Goal: Task Accomplishment & Management: Manage account settings

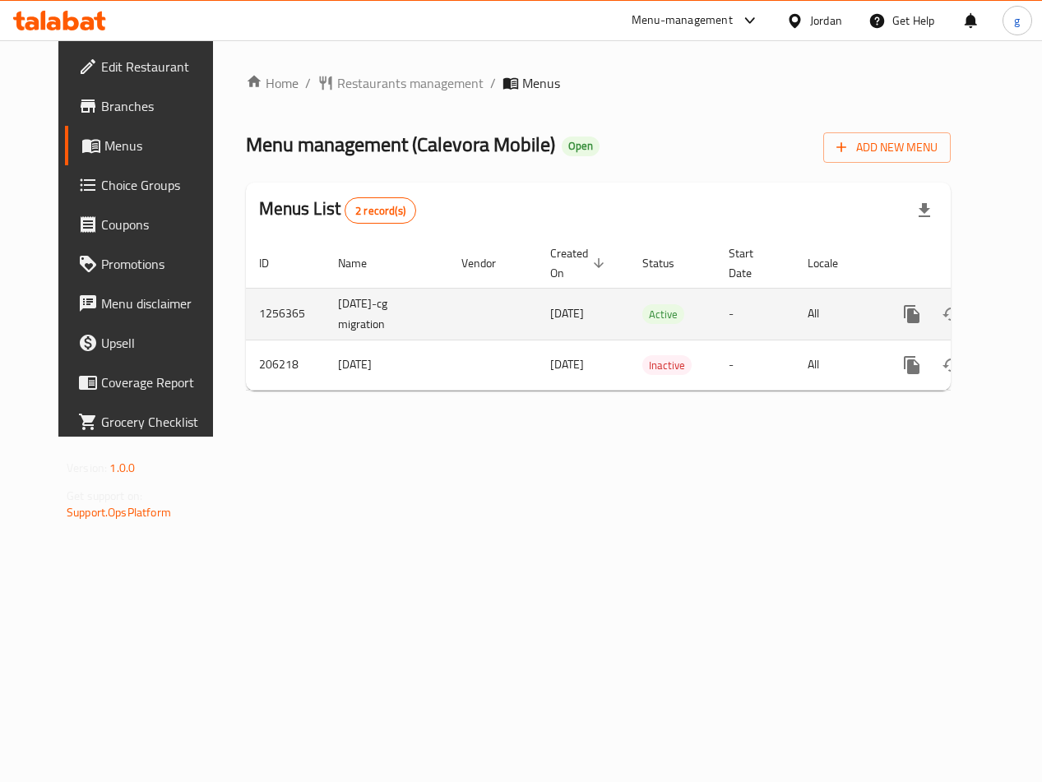
click at [1021, 318] on icon "enhanced table" at bounding box center [1031, 314] width 20 height 20
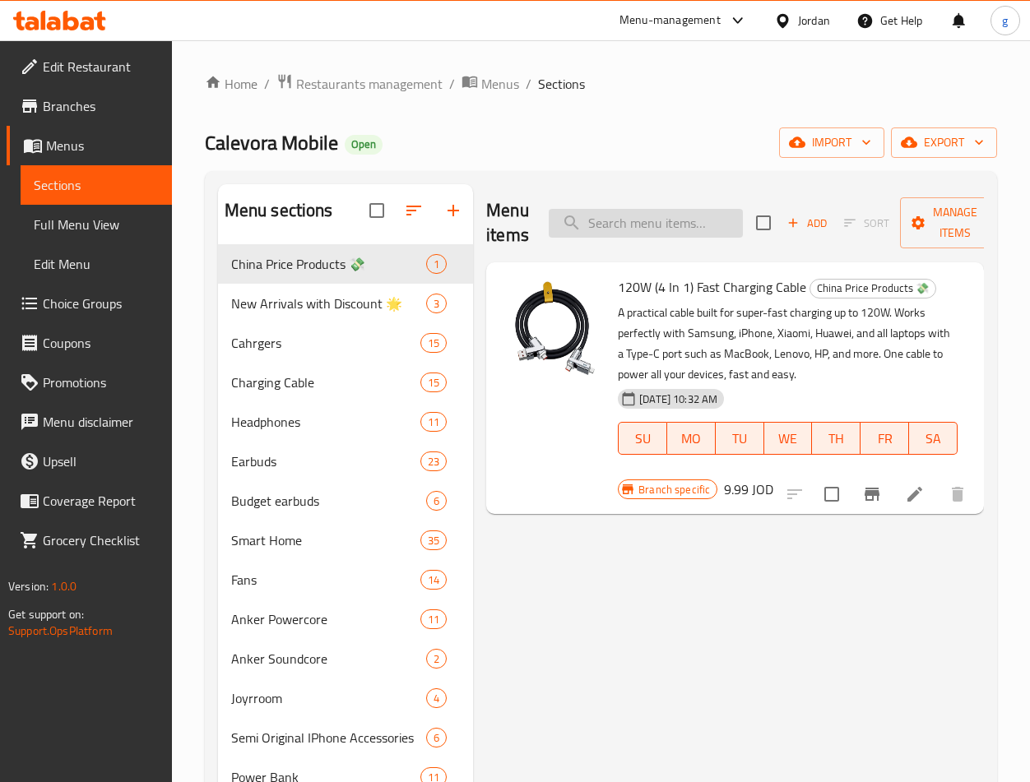
click at [649, 228] on input "search" at bounding box center [646, 223] width 194 height 29
paste input "Your choice"
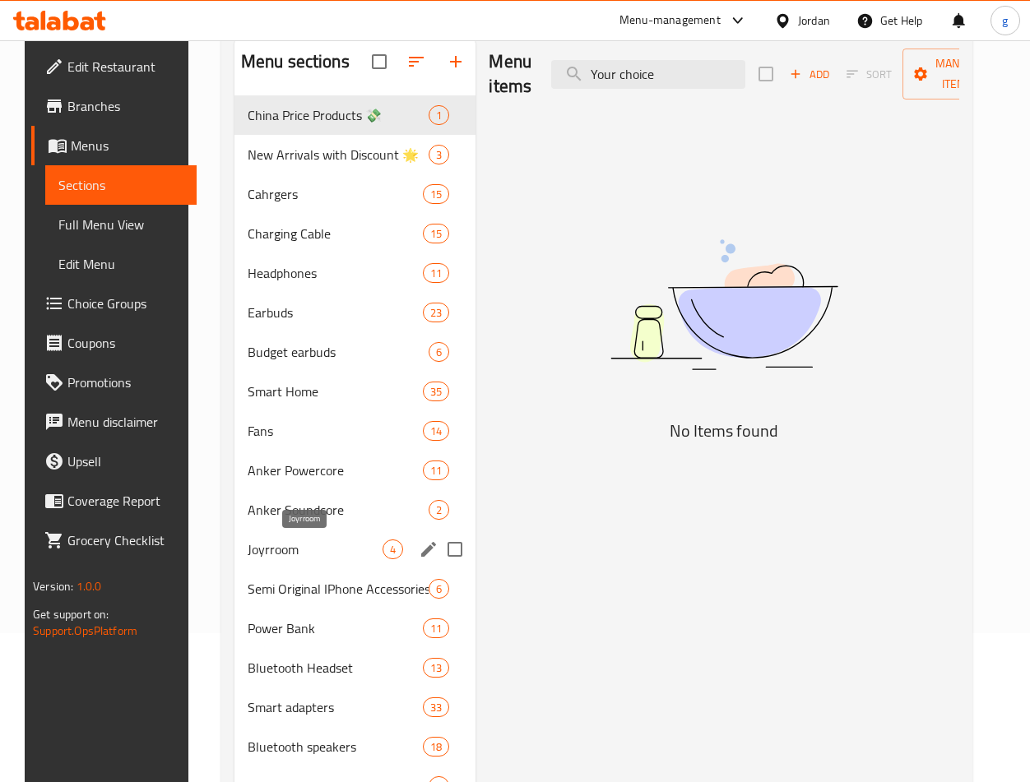
scroll to position [329, 0]
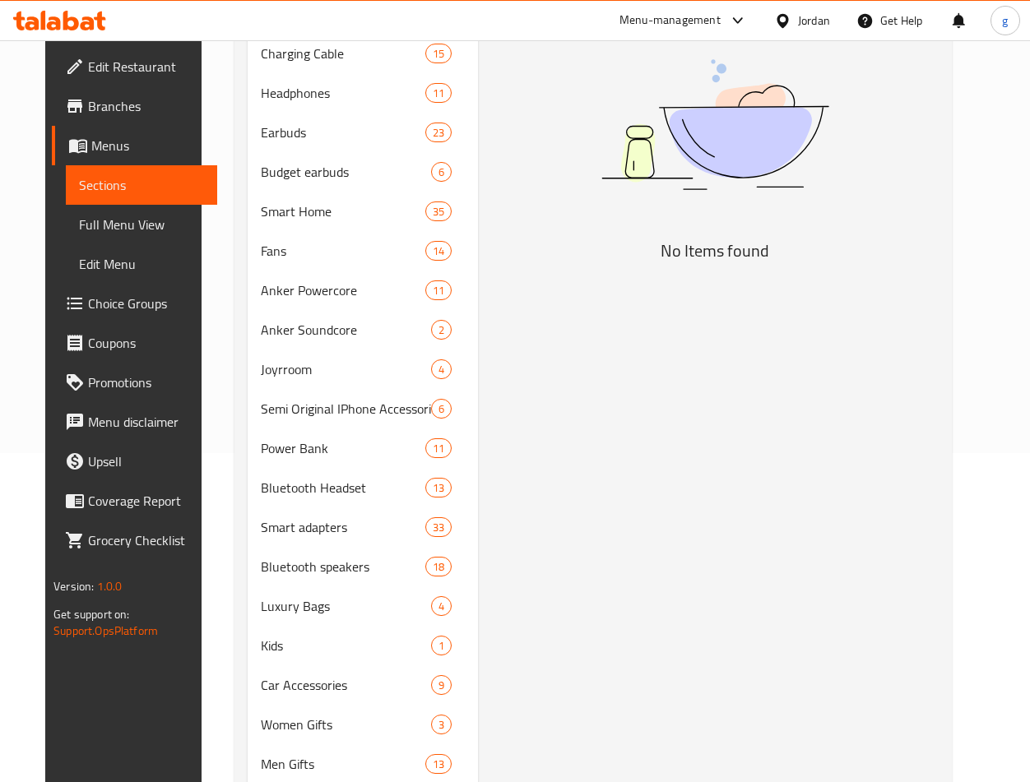
type input "Your choice"
click at [99, 316] on link "Choice Groups" at bounding box center [134, 303] width 165 height 39
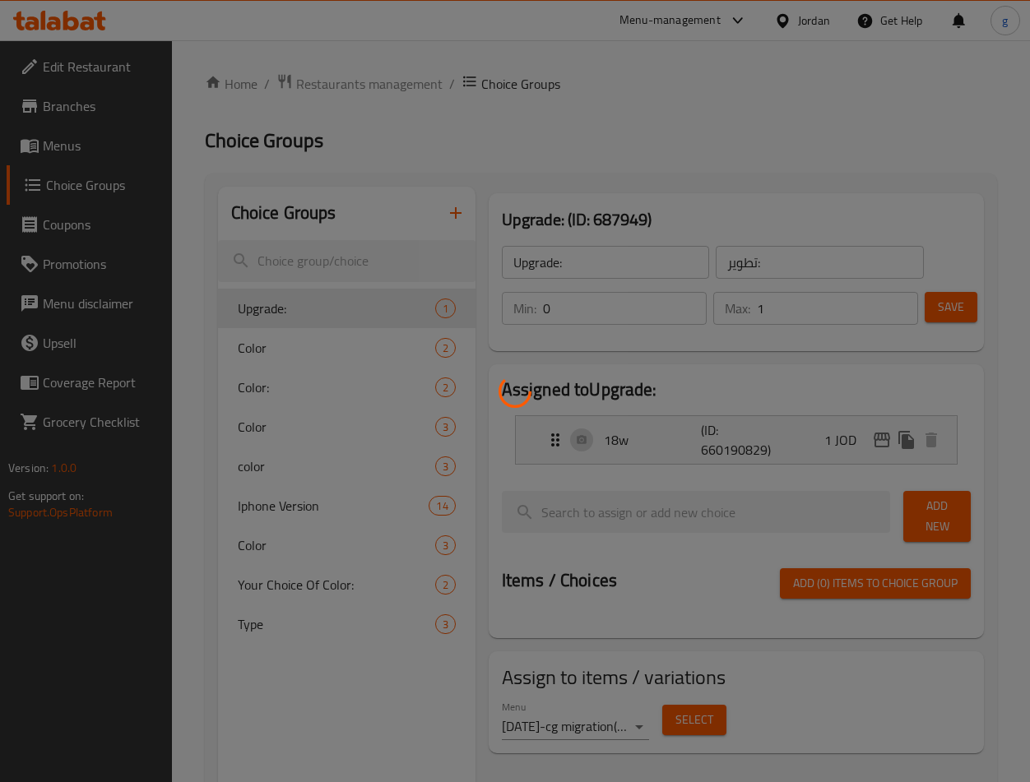
click at [322, 575] on div at bounding box center [515, 391] width 1030 height 782
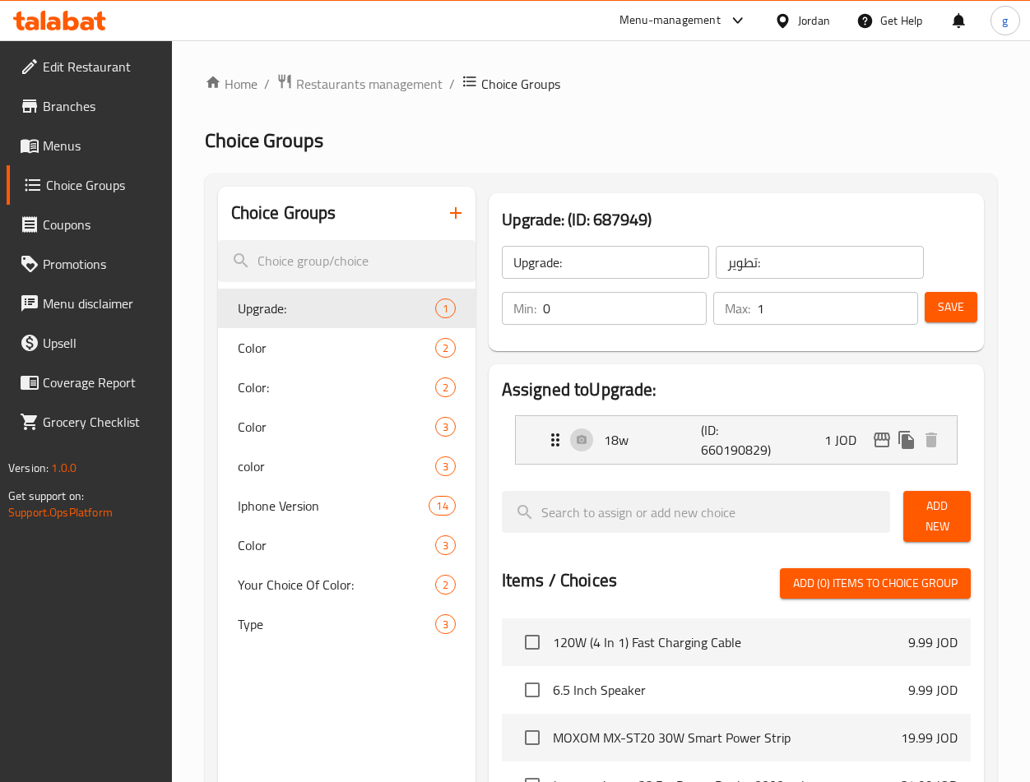
click at [339, 590] on div at bounding box center [515, 391] width 1030 height 782
click at [338, 587] on span "Your Choice Of Color:" at bounding box center [312, 585] width 148 height 20
type input "Your Choice Of Color:"
type input "إختيارك من اللون:"
type input "1"
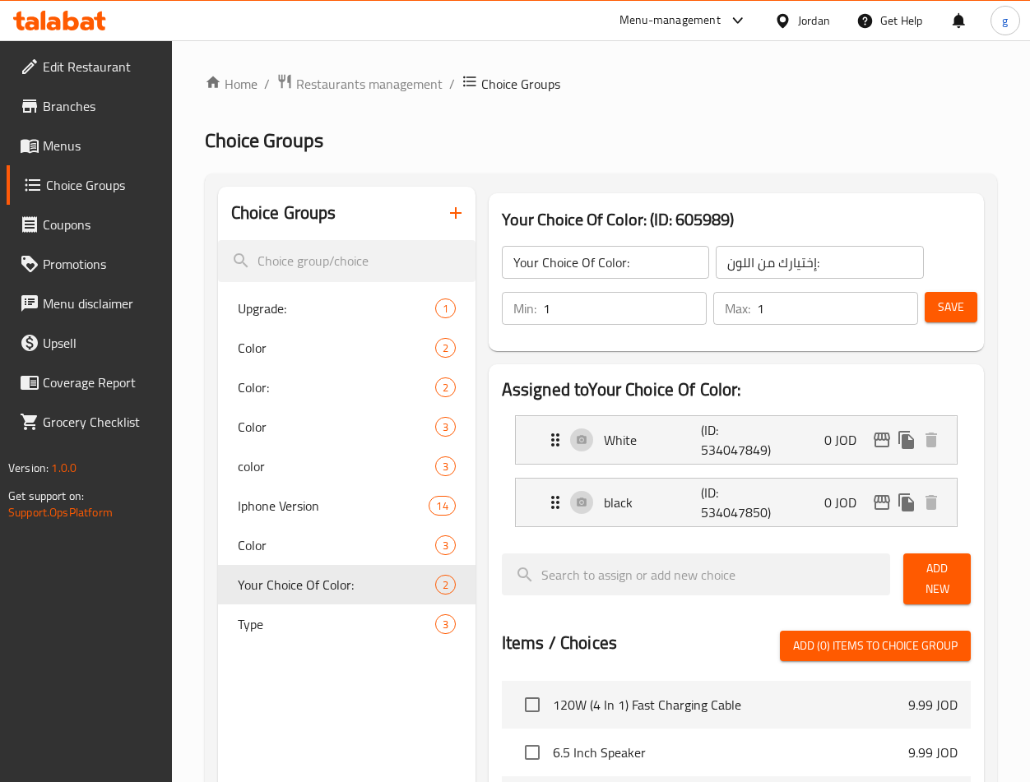
click at [818, 24] on div "Jordan" at bounding box center [814, 21] width 32 height 18
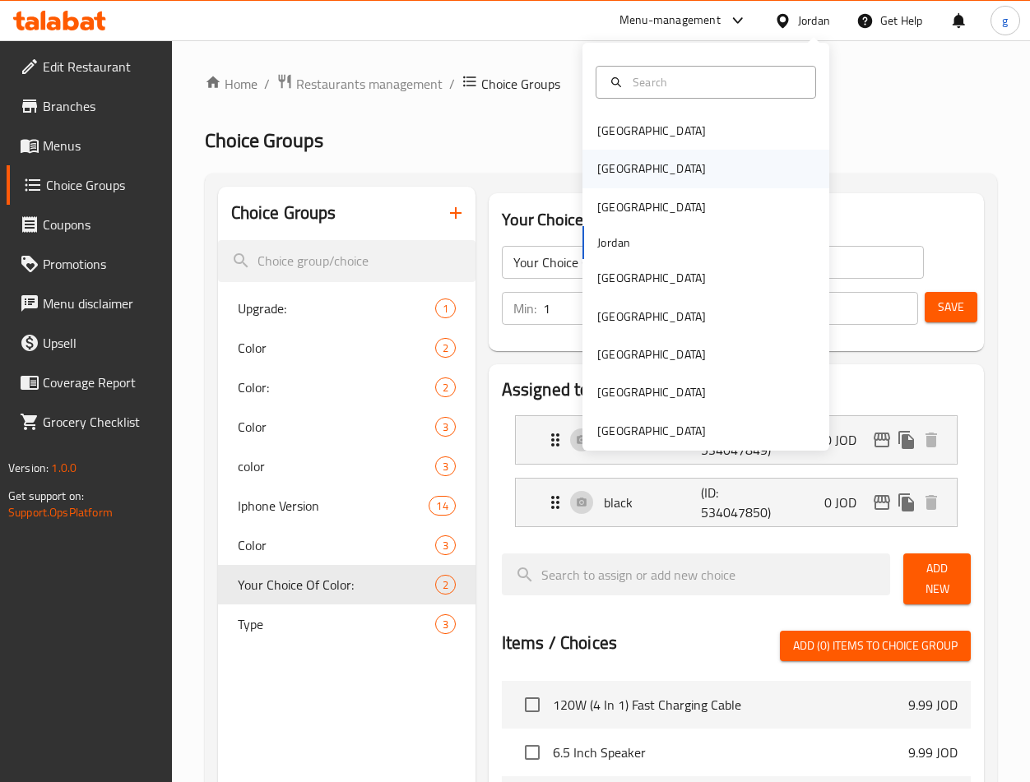
click at [667, 181] on div "[GEOGRAPHIC_DATA]" at bounding box center [705, 169] width 247 height 38
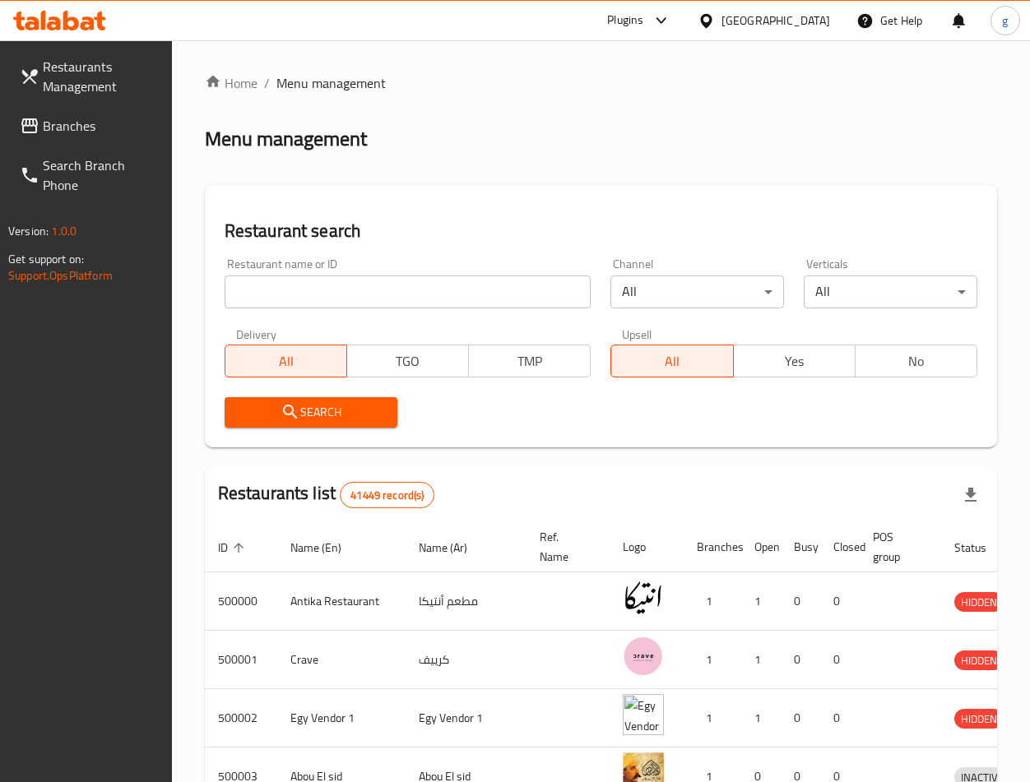
click at [72, 131] on span "Branches" at bounding box center [101, 126] width 116 height 20
